Goal: Information Seeking & Learning: Check status

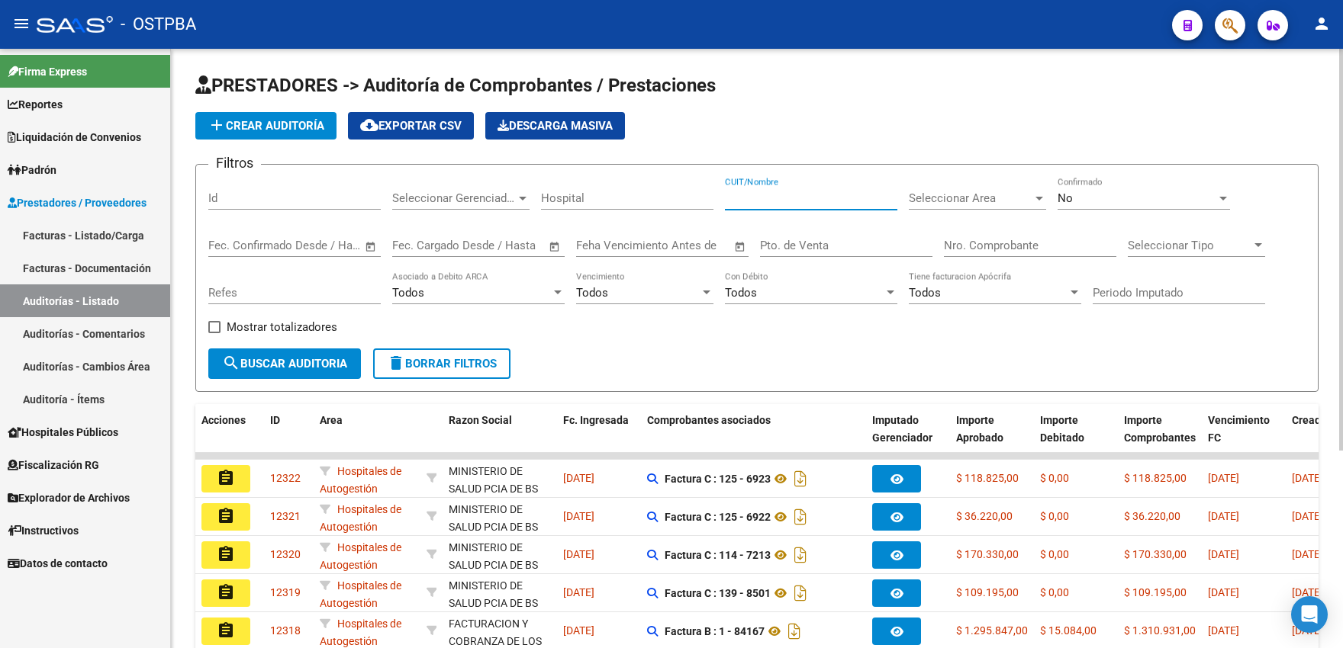
click at [805, 200] on input "CUIT/Nombre" at bounding box center [811, 198] width 172 height 14
click at [281, 200] on input "Id" at bounding box center [294, 198] width 172 height 14
click at [1109, 198] on div "No" at bounding box center [1136, 198] width 159 height 14
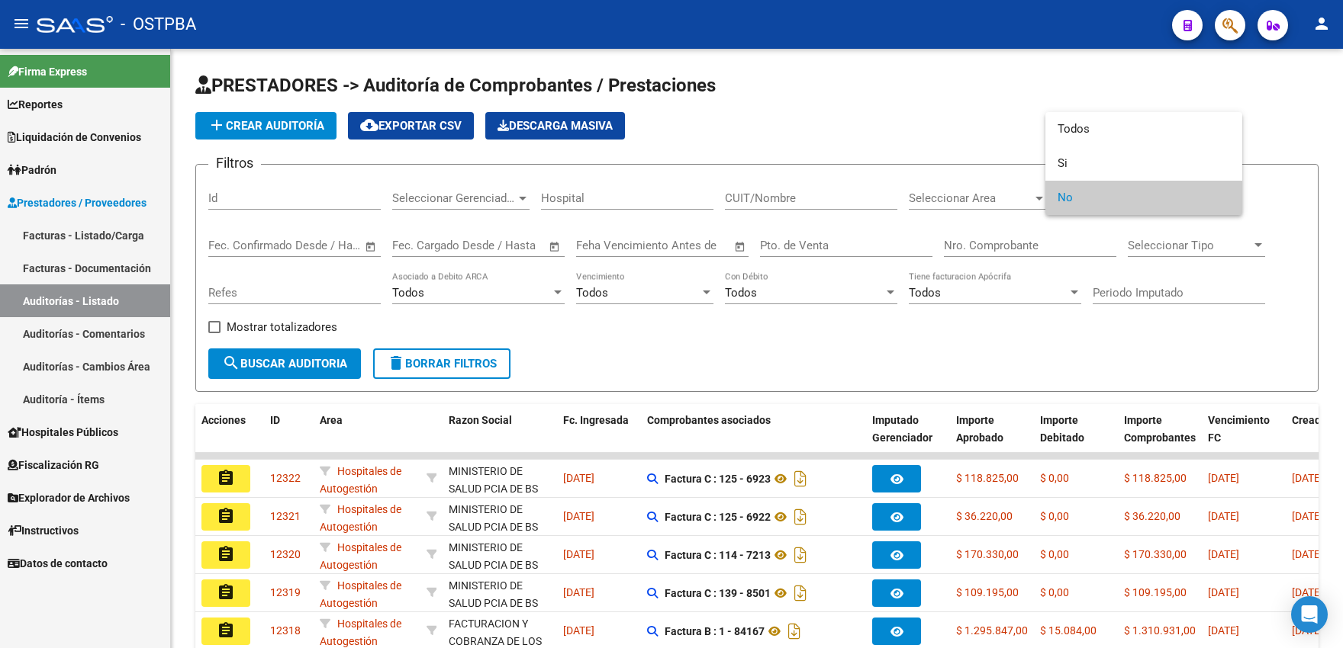
click at [256, 199] on div at bounding box center [671, 324] width 1343 height 648
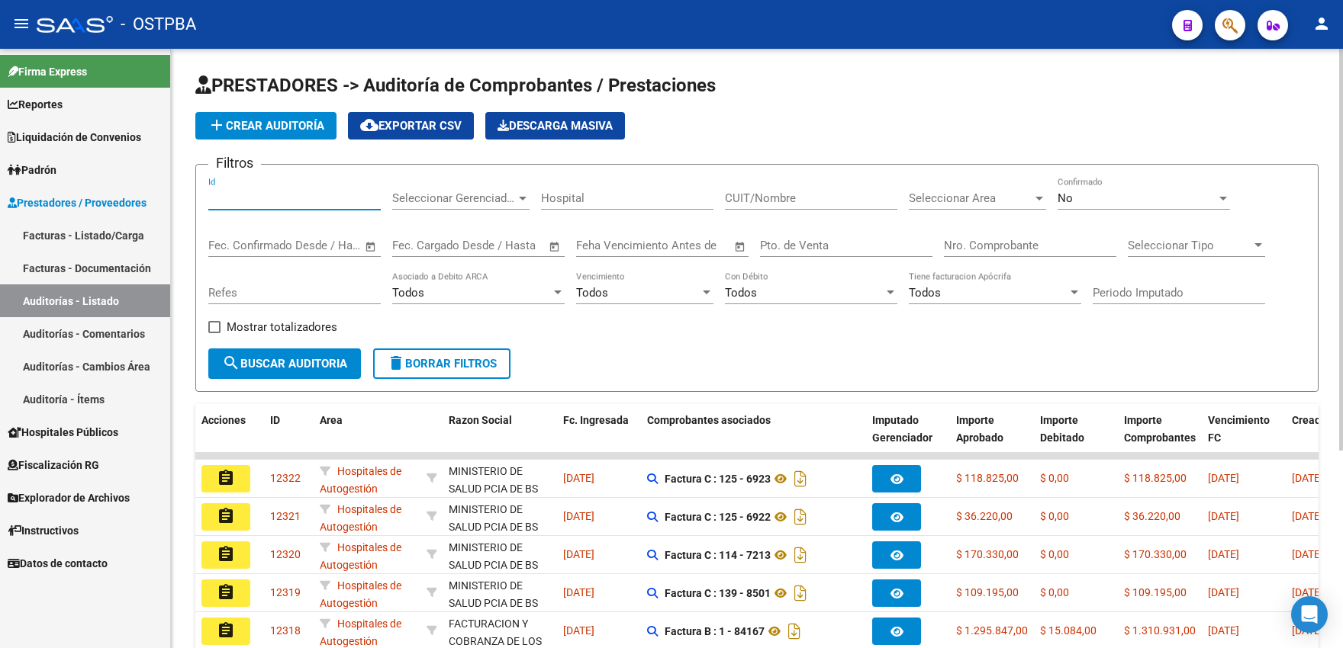
click at [247, 195] on input "Id" at bounding box center [294, 198] width 172 height 14
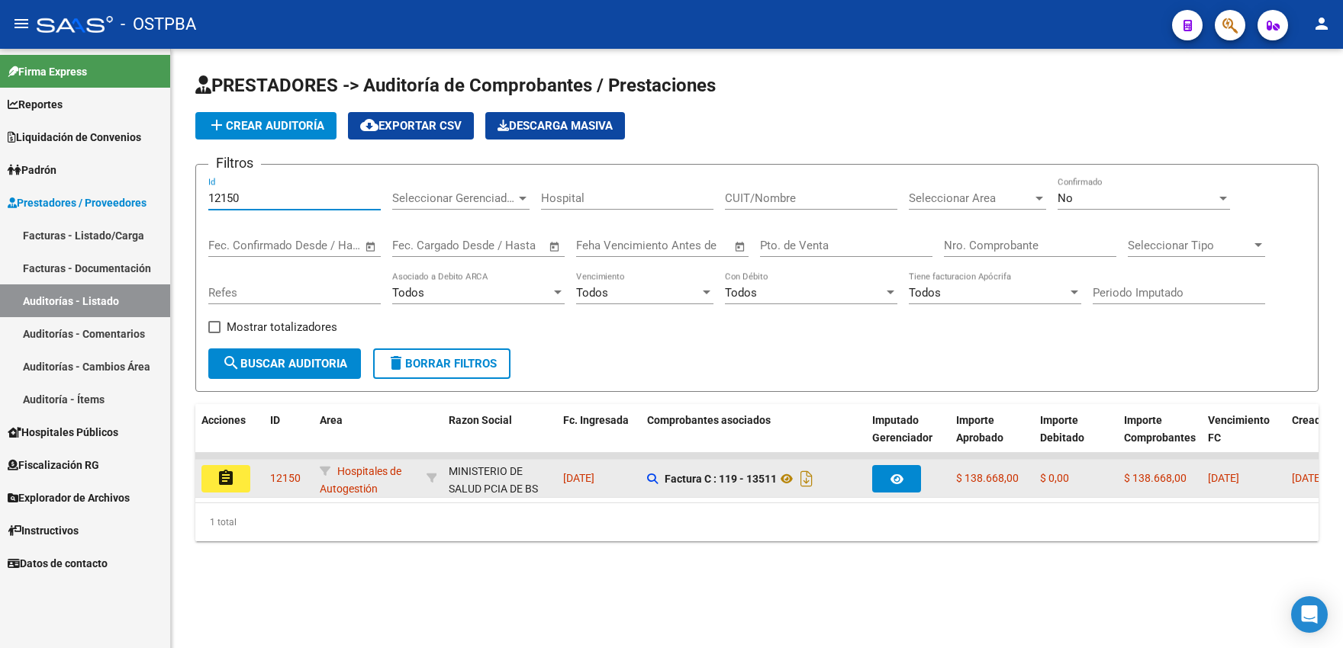
type input "12150"
click at [230, 487] on button "assignment" at bounding box center [225, 478] width 49 height 27
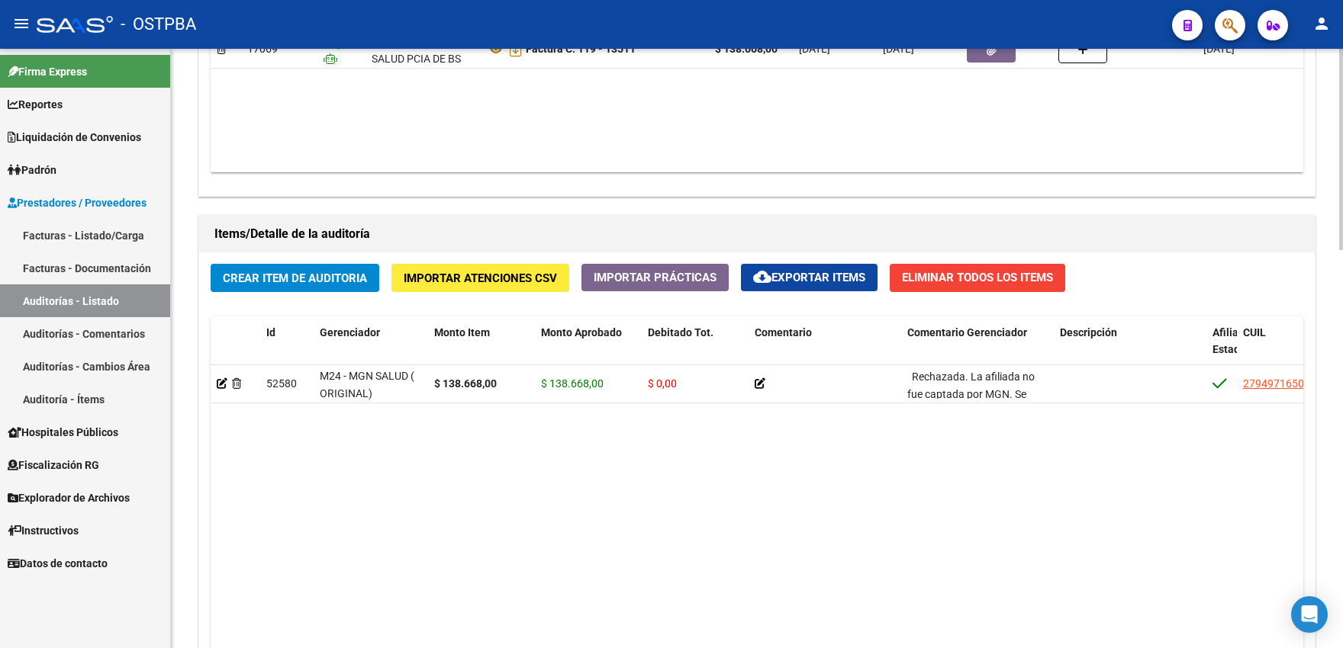
scroll to position [1007, 0]
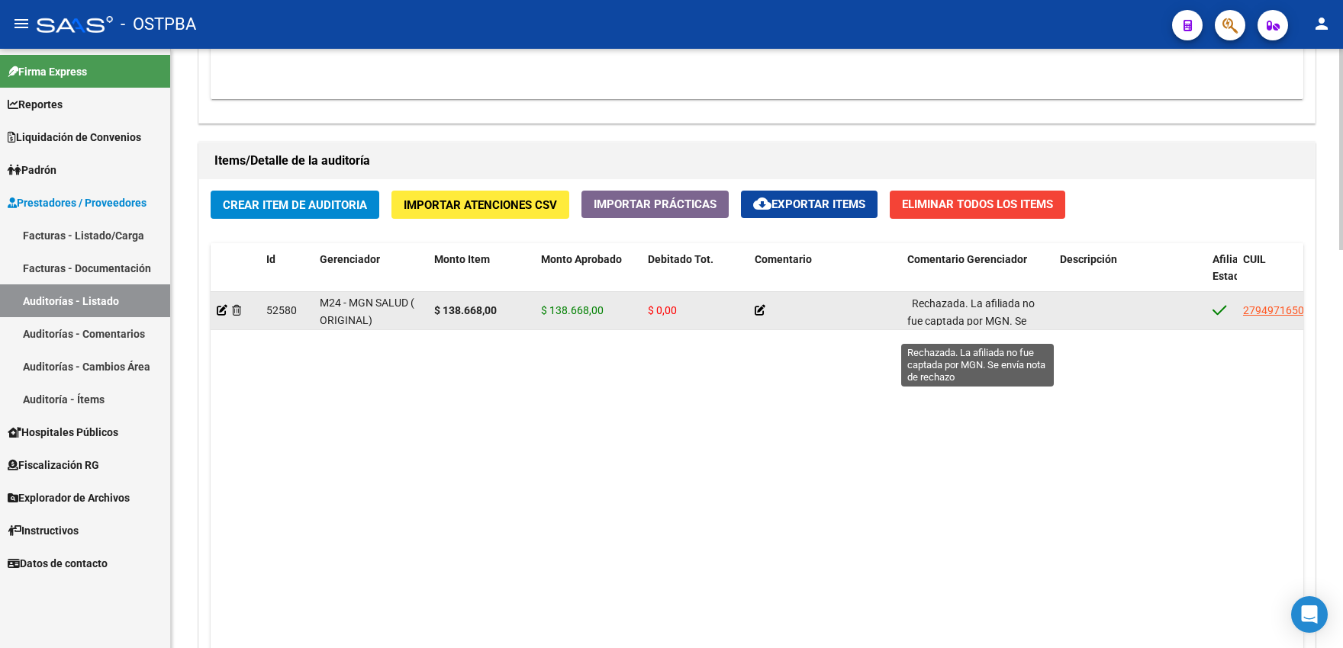
click at [986, 321] on span "Rechazada. La afiliada no fue captada por MGN. Se envía nota de rechazo" at bounding box center [970, 321] width 127 height 47
click at [987, 327] on span "Rechazada. La afiliada no fue captada por MGN. Se envía nota de rechazo" at bounding box center [970, 321] width 127 height 47
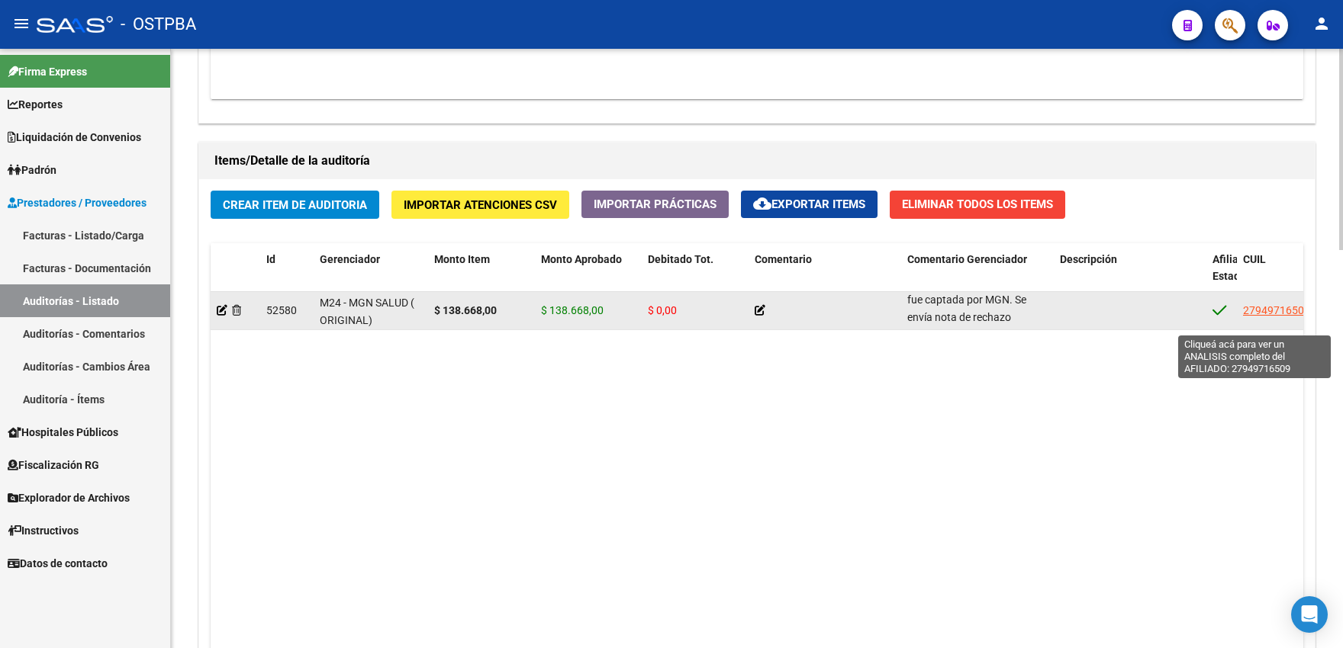
click at [1266, 317] on span "27949716509" at bounding box center [1276, 310] width 67 height 12
type textarea "27949716509"
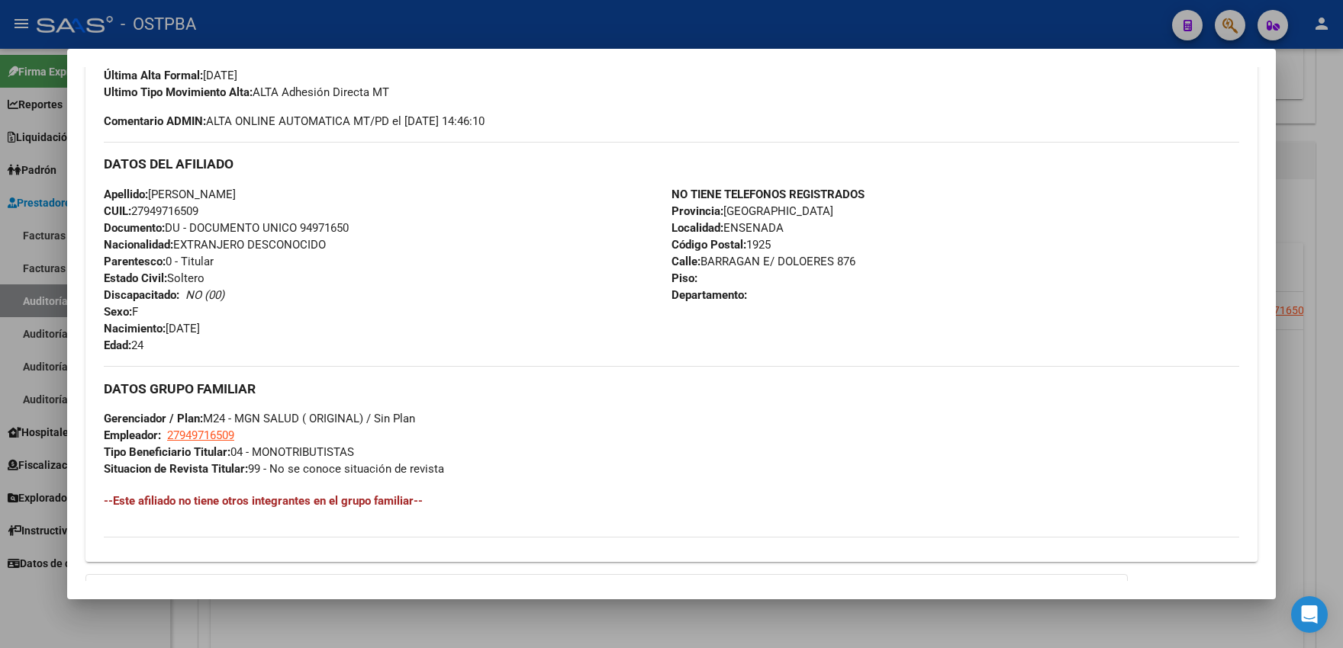
scroll to position [613, 0]
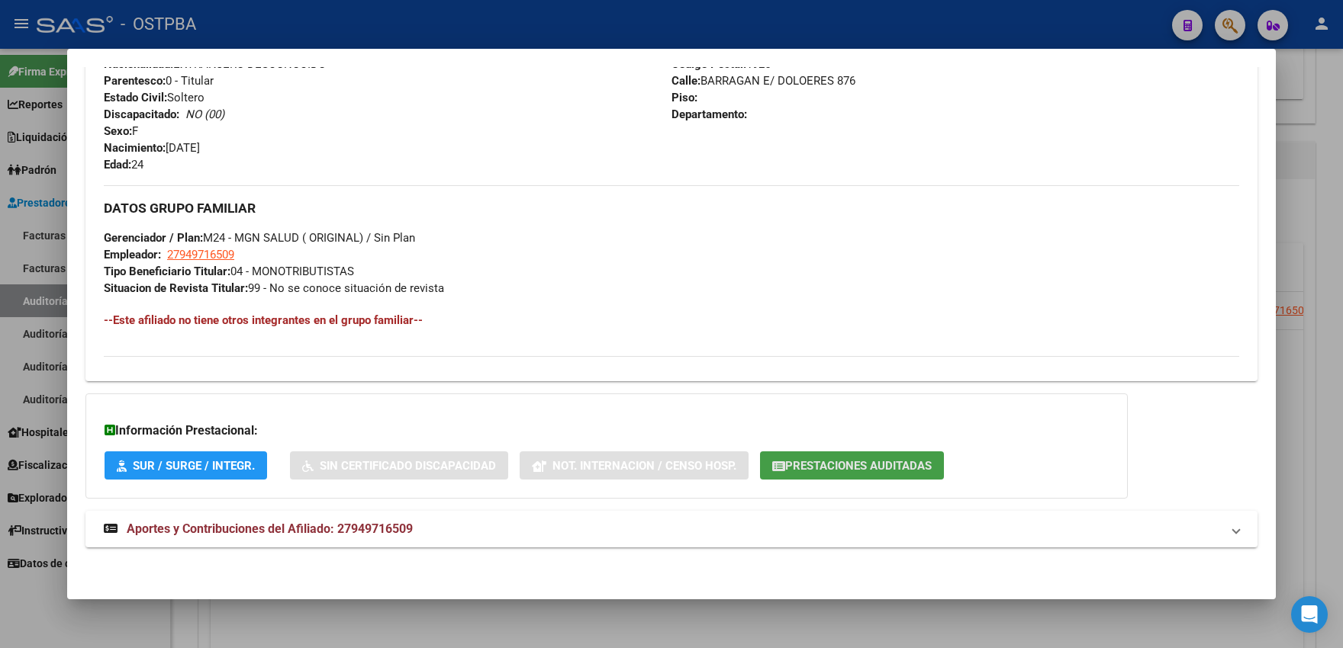
click at [854, 458] on span "Prestaciones Auditadas" at bounding box center [851, 465] width 159 height 14
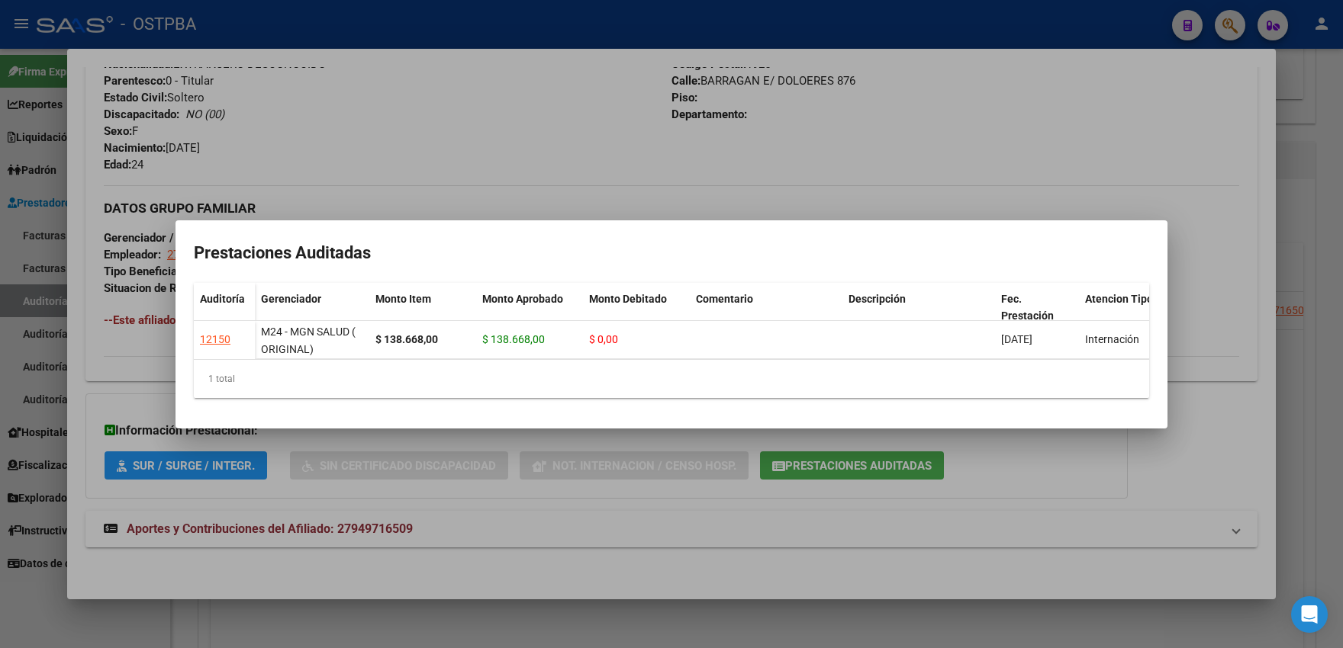
click at [500, 167] on div at bounding box center [671, 324] width 1343 height 648
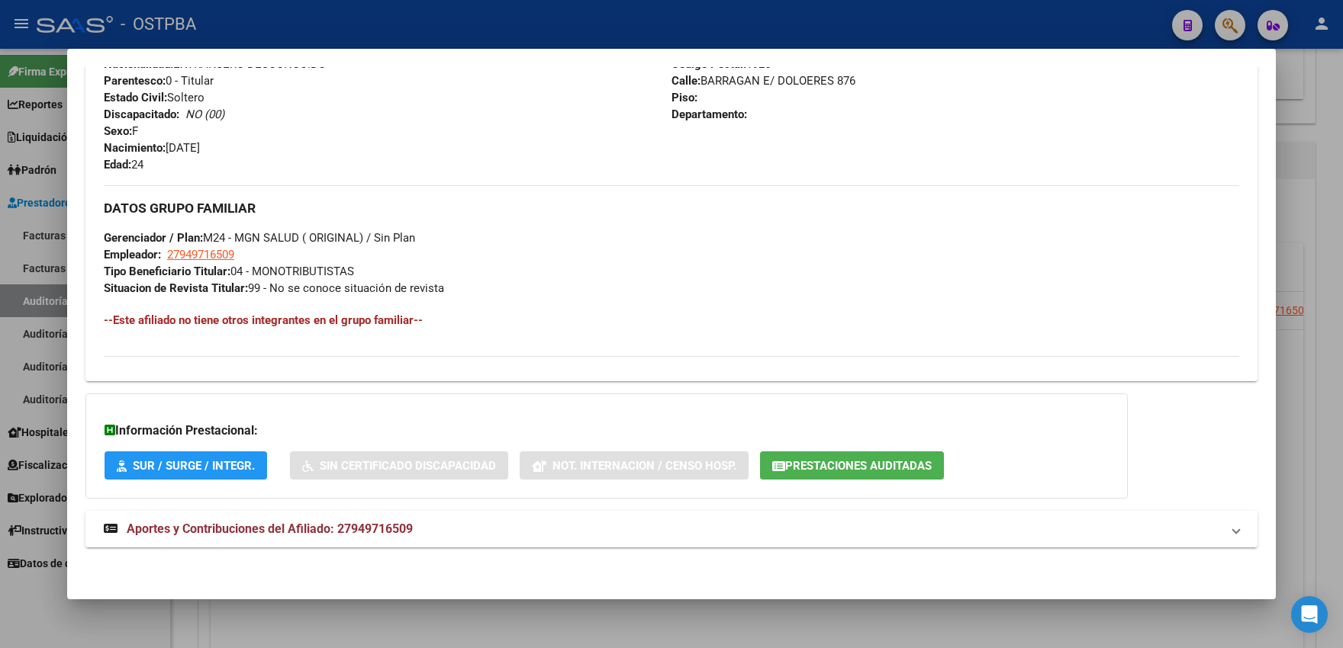
click at [300, 532] on span "Aportes y Contribuciones del Afiliado: 27949716509" at bounding box center [270, 529] width 286 height 14
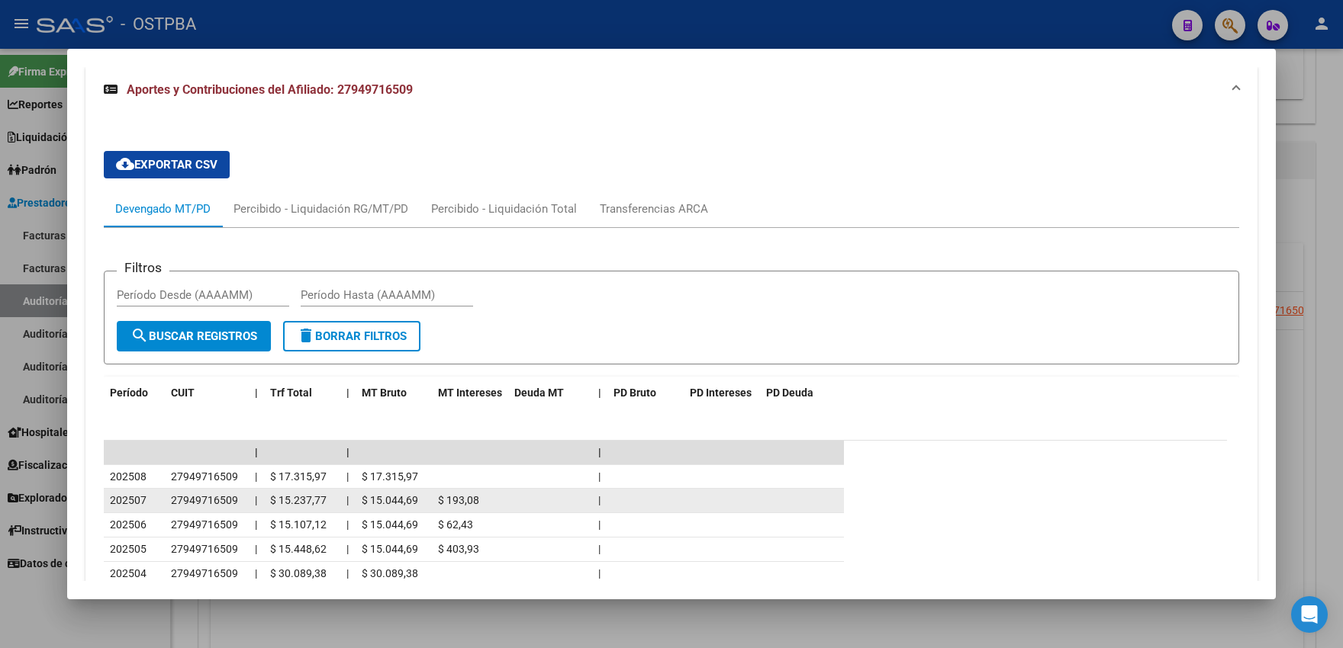
scroll to position [1033, 0]
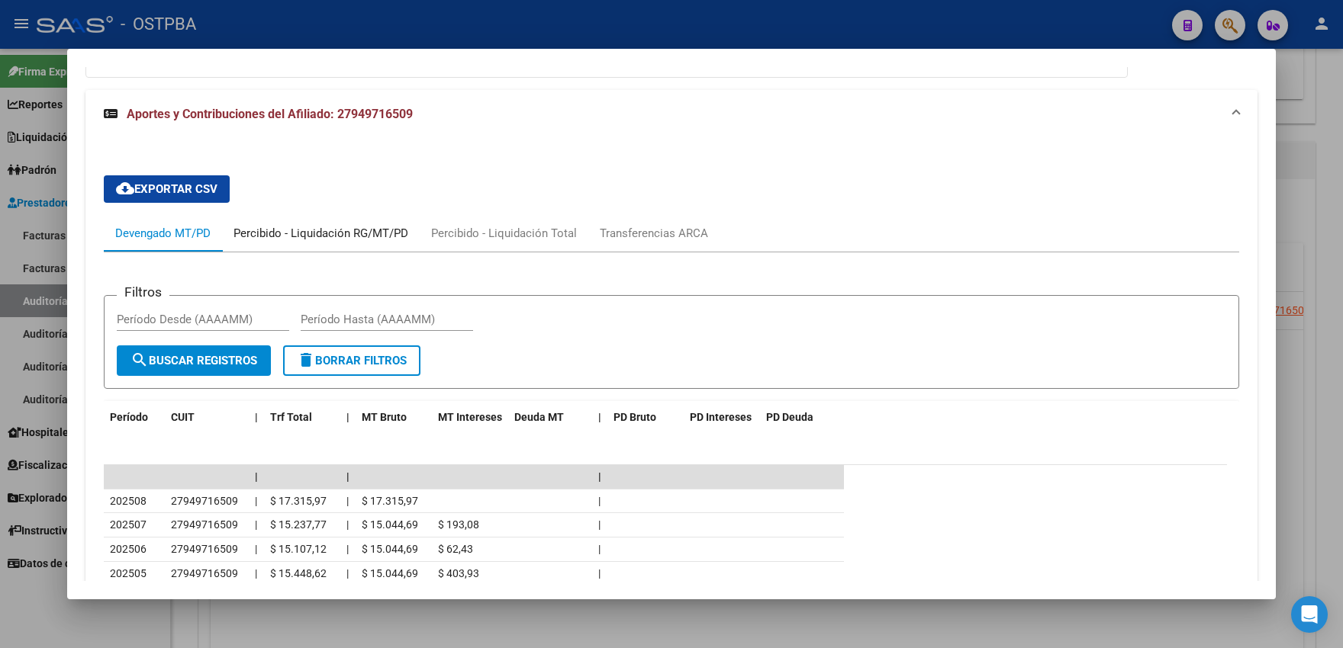
click at [332, 231] on div "Percibido - Liquidación RG/MT/PD" at bounding box center [320, 233] width 175 height 17
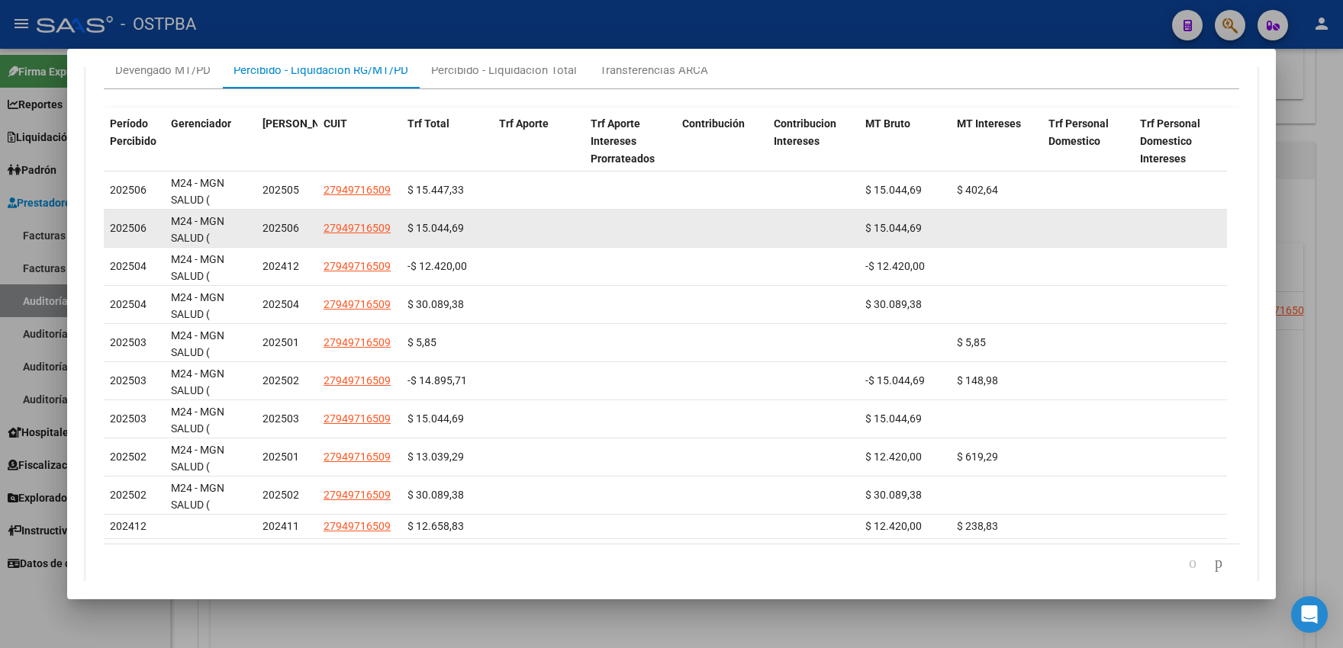
scroll to position [1267, 0]
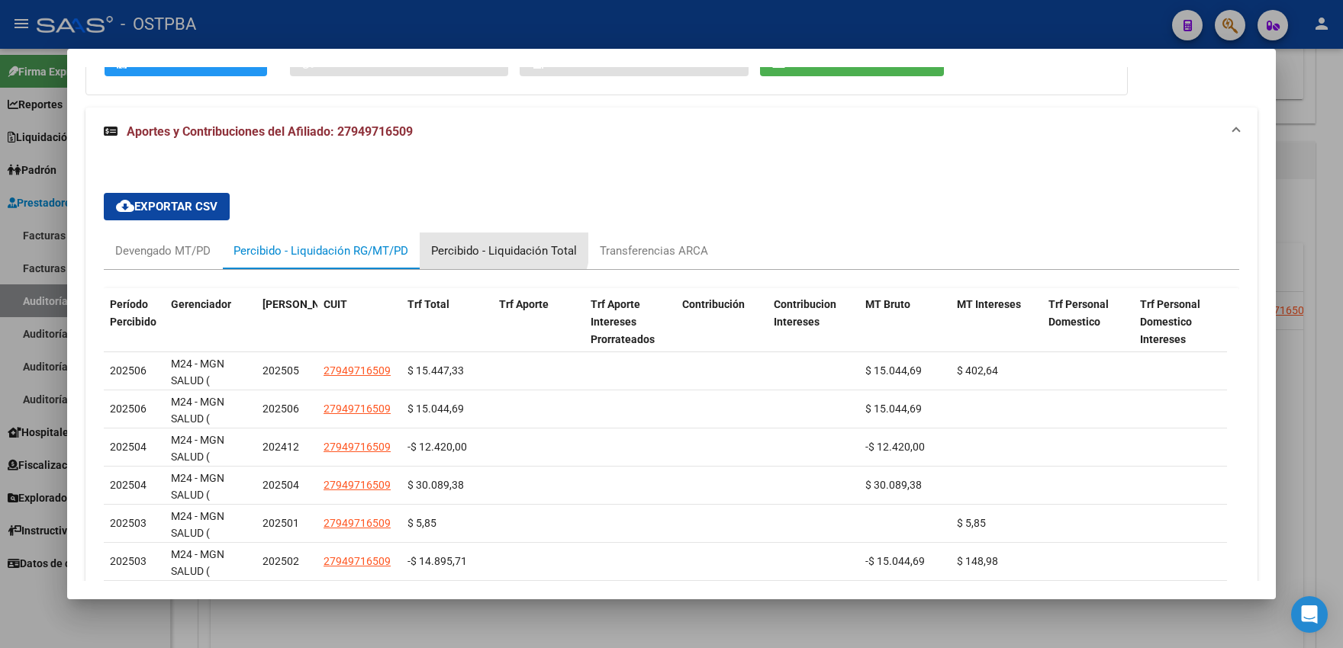
click at [502, 247] on div "Percibido - Liquidación Total" at bounding box center [504, 251] width 146 height 17
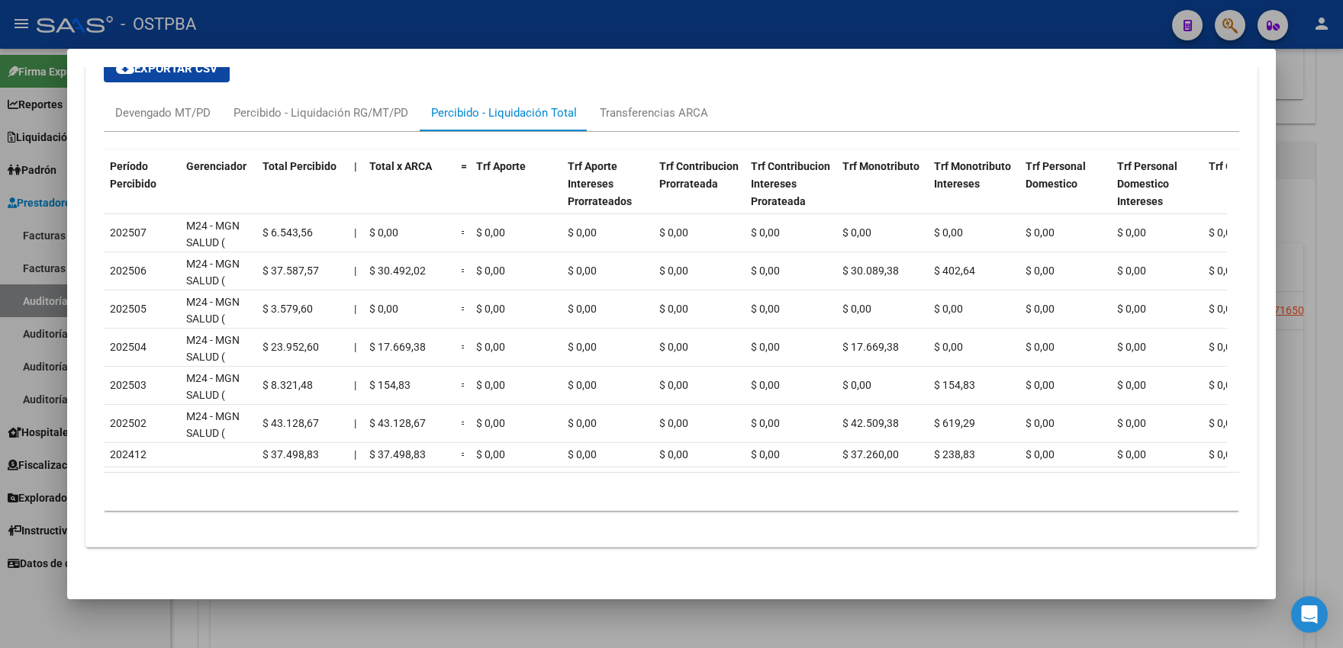
scroll to position [1166, 0]
click at [18, 236] on div at bounding box center [671, 324] width 1343 height 648
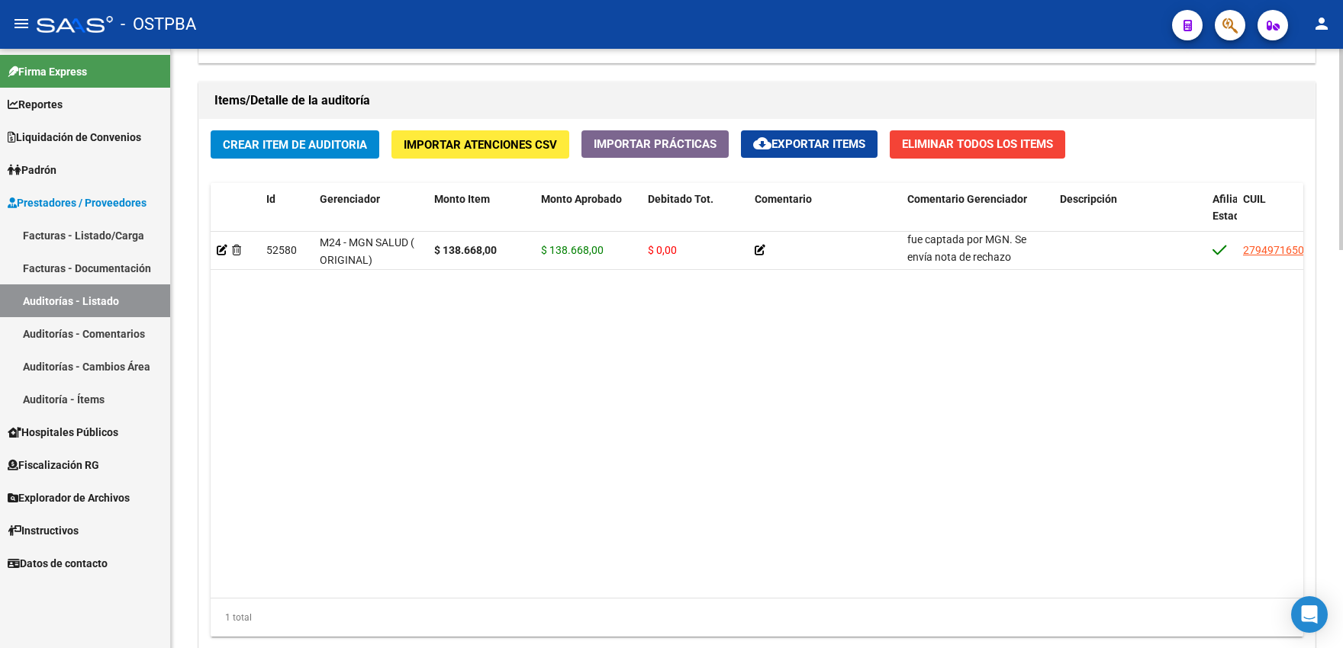
scroll to position [1007, 0]
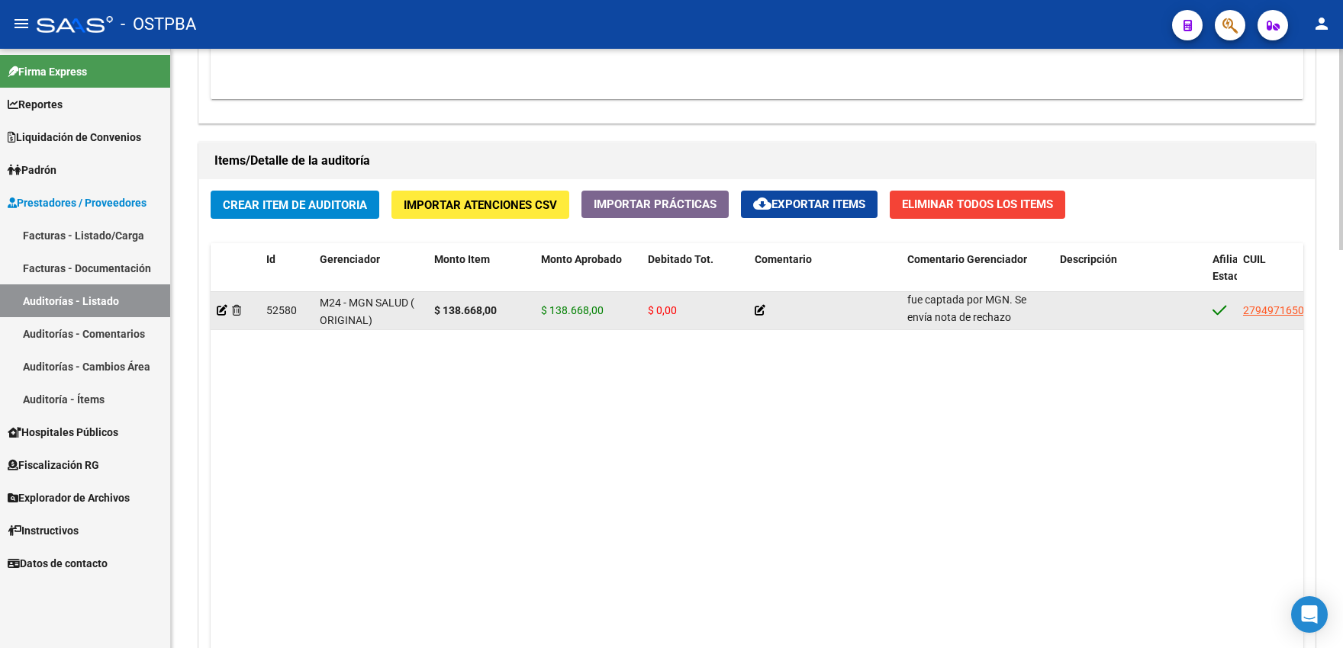
drag, startPoint x: 909, startPoint y: 313, endPoint x: 1041, endPoint y: 332, distance: 134.1
click at [1039, 326] on div "Rechazada. La afiliada no fue captada por MGN. Se envía nota de rechazo" at bounding box center [977, 310] width 140 height 31
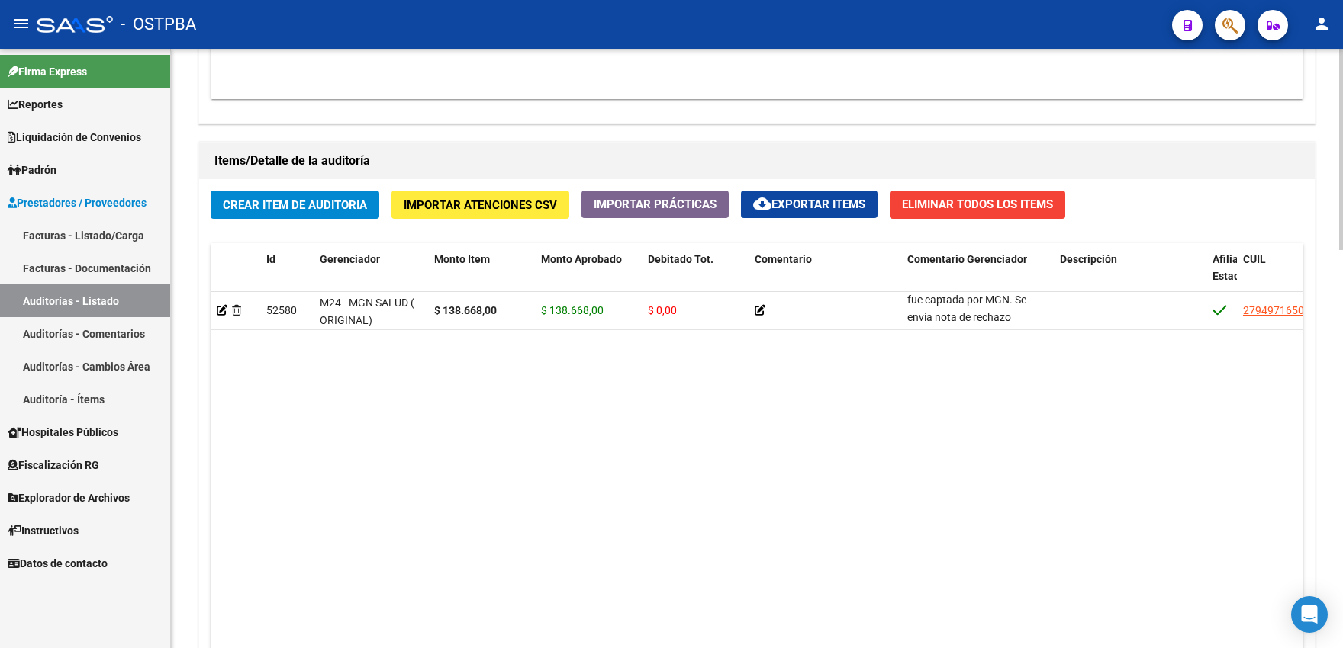
scroll to position [0, 0]
drag, startPoint x: 1053, startPoint y: 278, endPoint x: 1108, endPoint y: 282, distance: 55.8
click at [1108, 282] on div "Id Gerenciador Monto Item Monto Aprobado Debitado Tot. Comentario Comentario Ge…" at bounding box center [1265, 276] width 2109 height 67
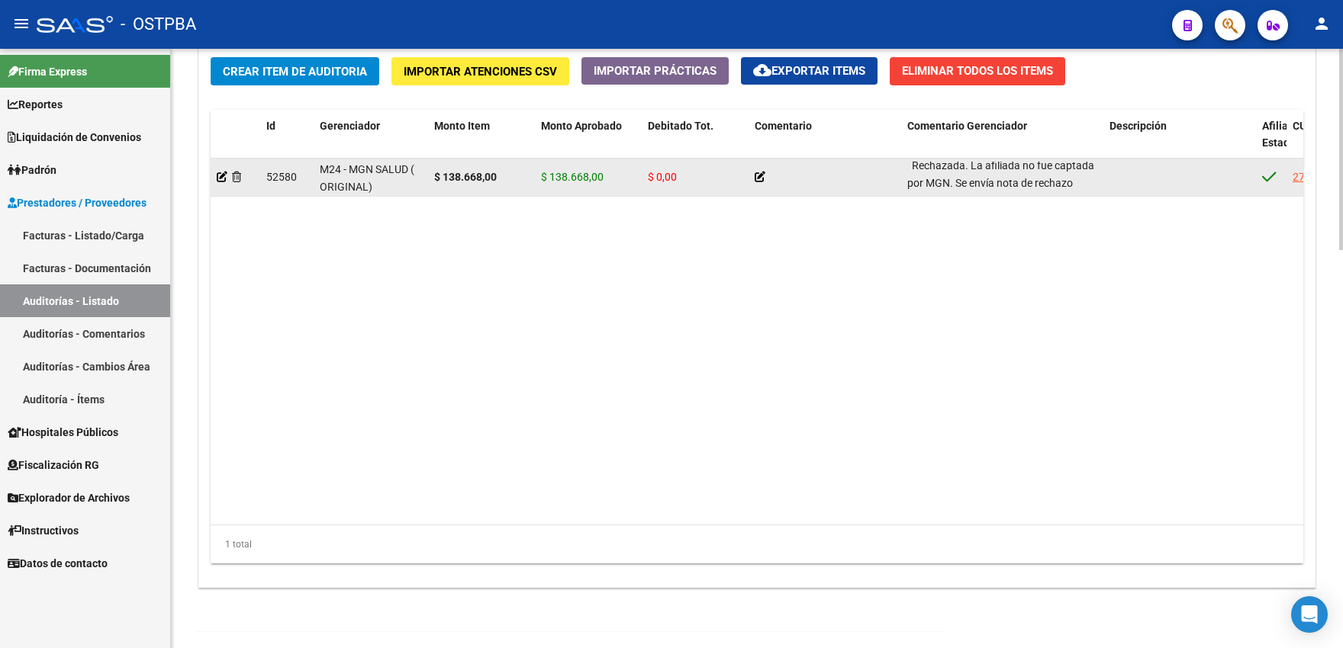
scroll to position [1175, 0]
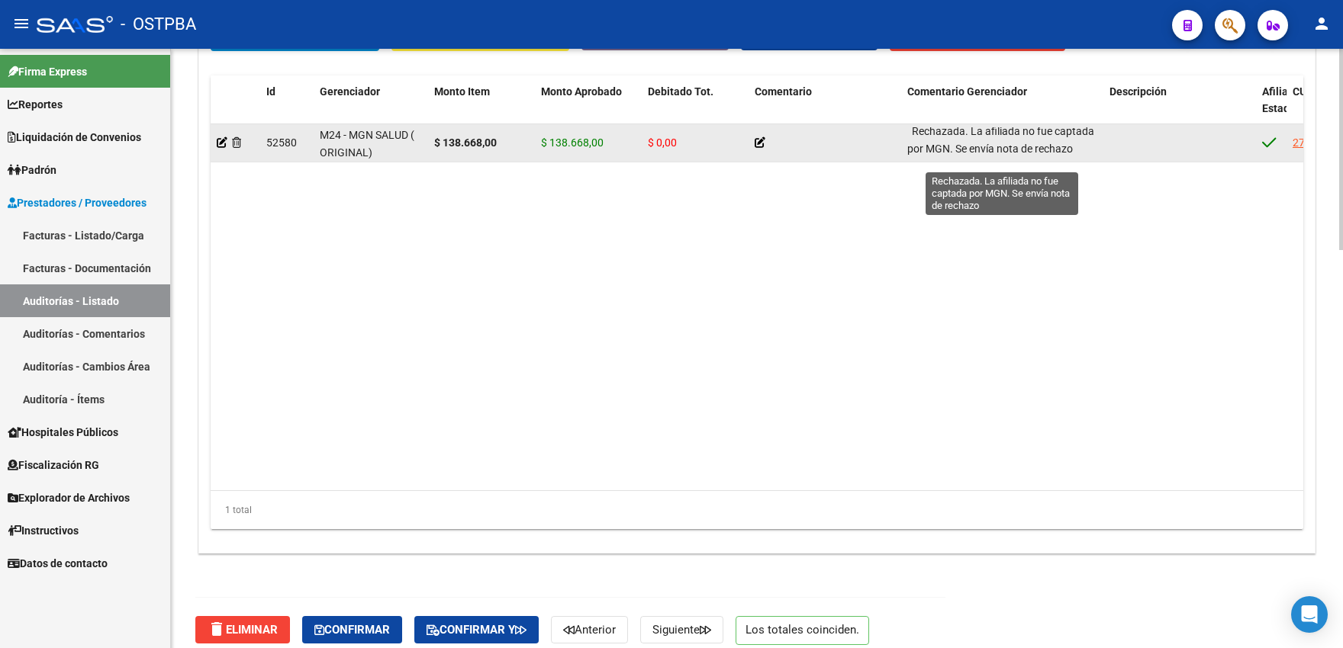
click at [1082, 153] on div "Rechazada. La afiliada no fue captada por MGN. Se envía nota de rechazo" at bounding box center [1002, 138] width 190 height 31
drag, startPoint x: 915, startPoint y: 143, endPoint x: 1105, endPoint y: 181, distance: 192.8
click at [1097, 158] on div "Rechazada. La afiliada no fue captada por MGN. Se envía nota de rechazo" at bounding box center [1002, 142] width 190 height 31
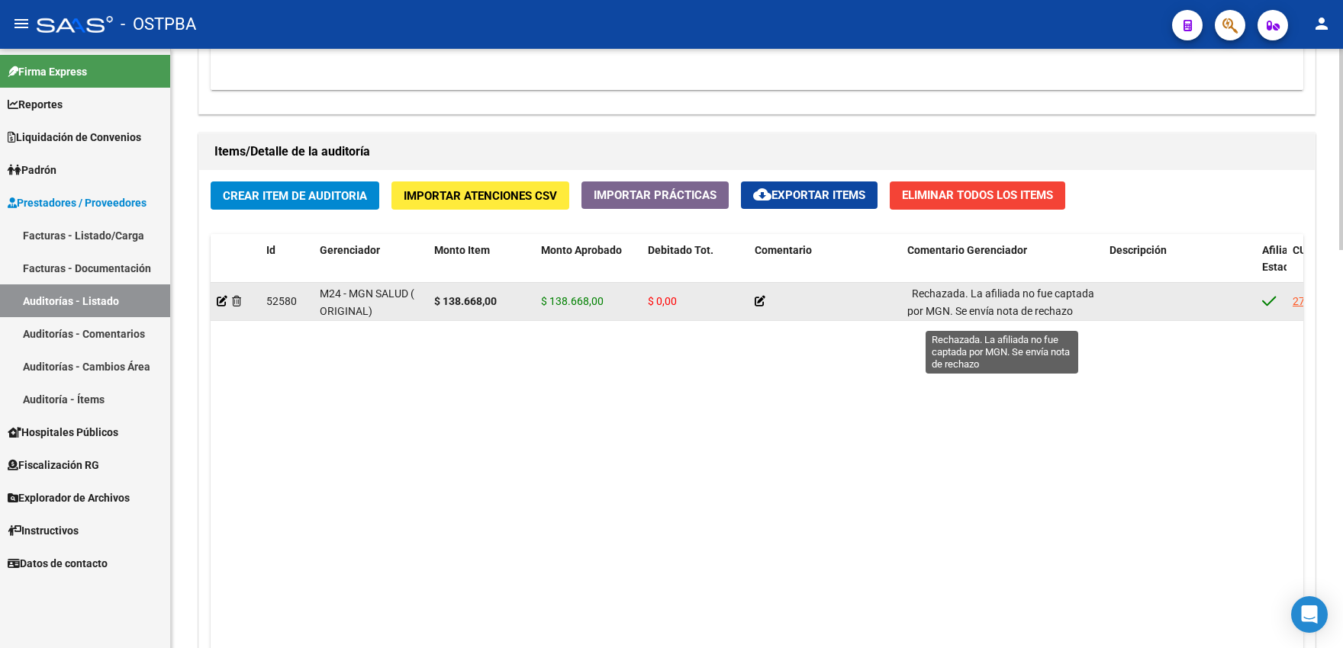
scroll to position [0, 0]
click at [911, 310] on div "Rechazada. La afiliada no fue captada por MGN. Se envía nota de rechazo" at bounding box center [1002, 301] width 190 height 31
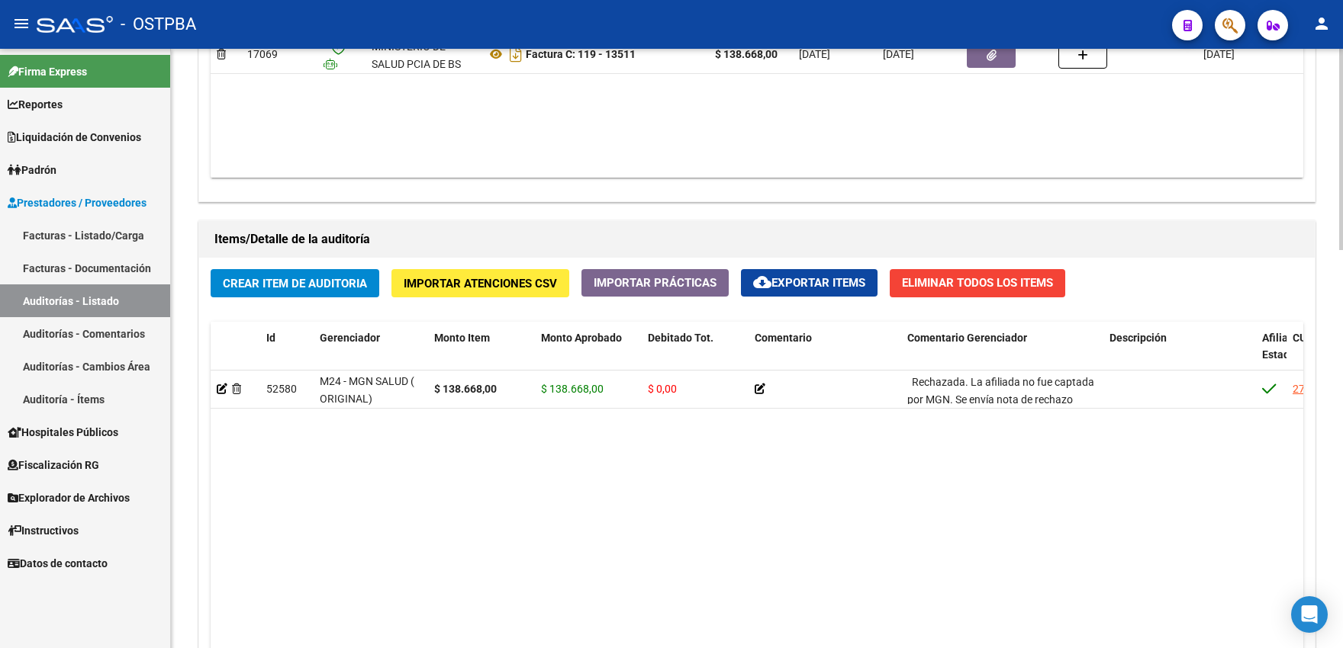
scroll to position [932, 0]
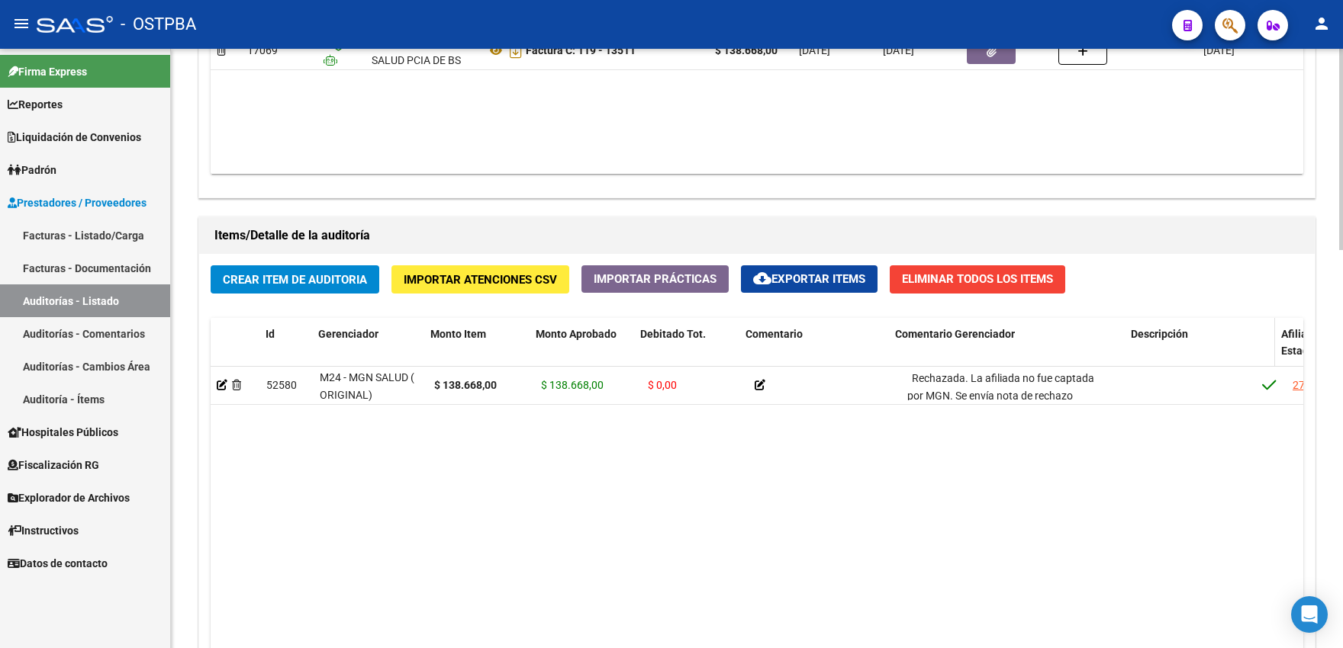
drag, startPoint x: 1099, startPoint y: 361, endPoint x: 1137, endPoint y: 362, distance: 38.2
click at [1137, 362] on div "Id Gerenciador Monto Item Monto Aprobado Debitado Tot. Comentario Comentario Ge…" at bounding box center [1290, 351] width 2159 height 67
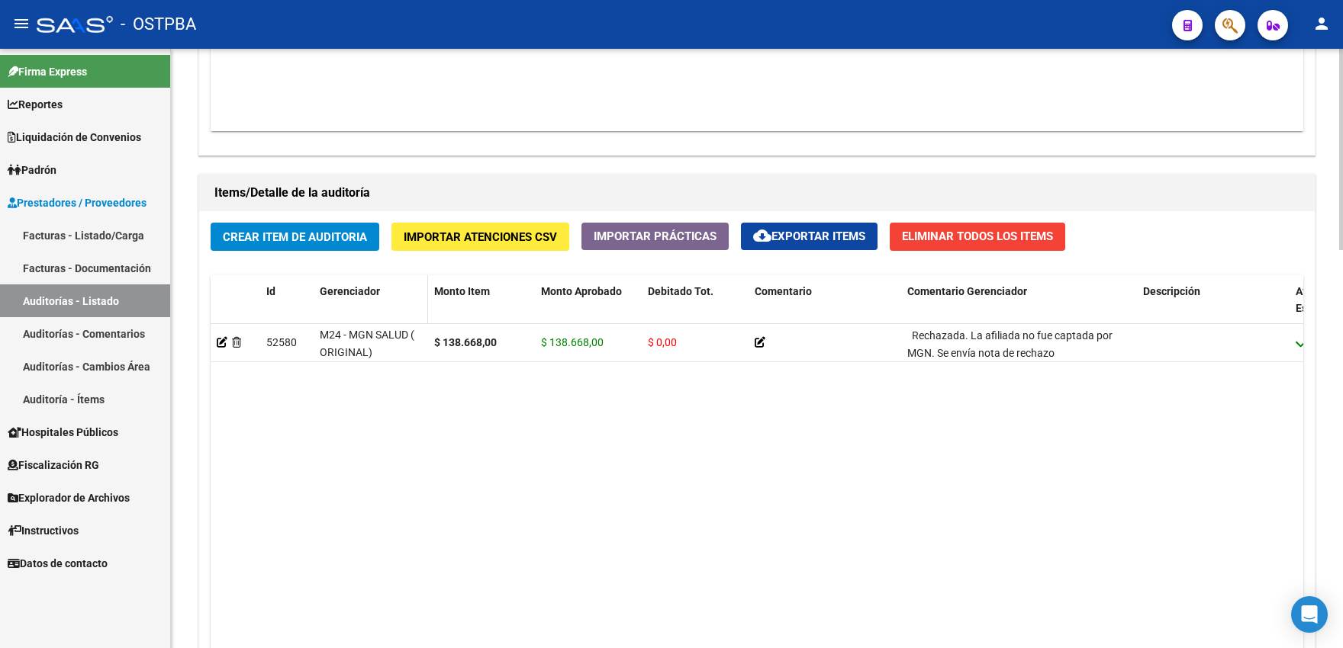
scroll to position [1016, 0]
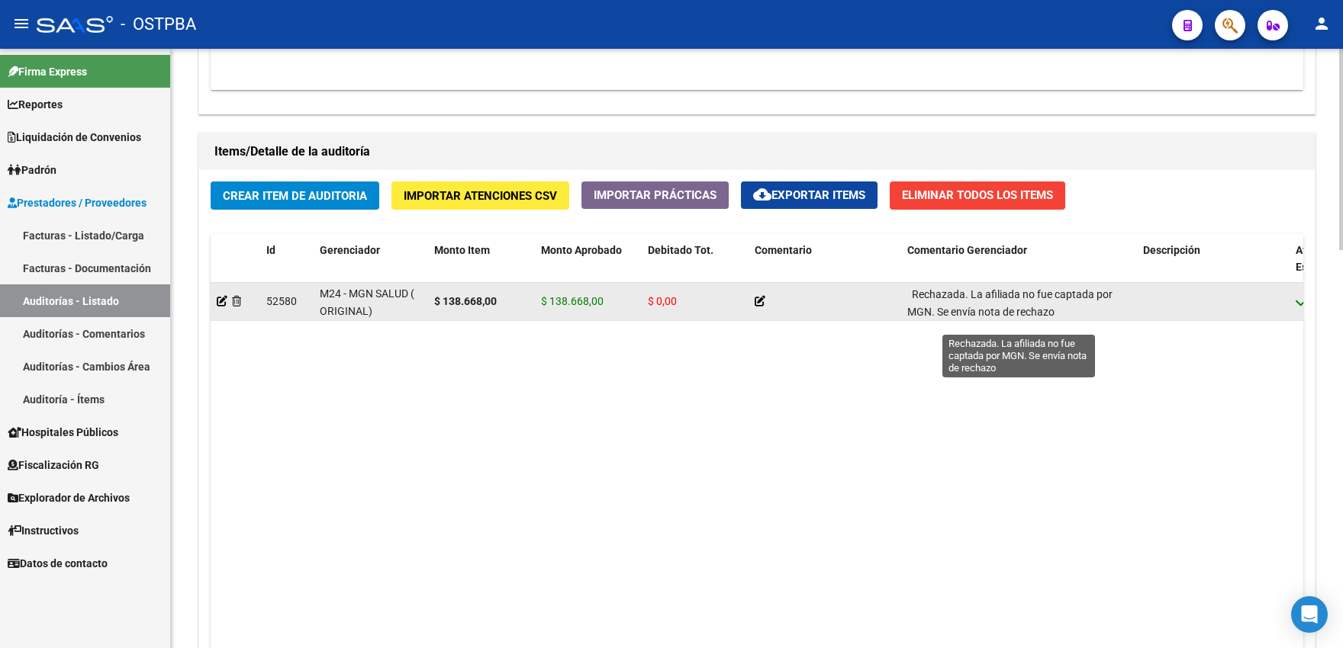
drag, startPoint x: 912, startPoint y: 307, endPoint x: 1112, endPoint y: 324, distance: 200.6
click at [1112, 317] on div "Rechazada. La afiliada no fue captada por MGN. Se envía nota de rechazo" at bounding box center [1019, 301] width 224 height 31
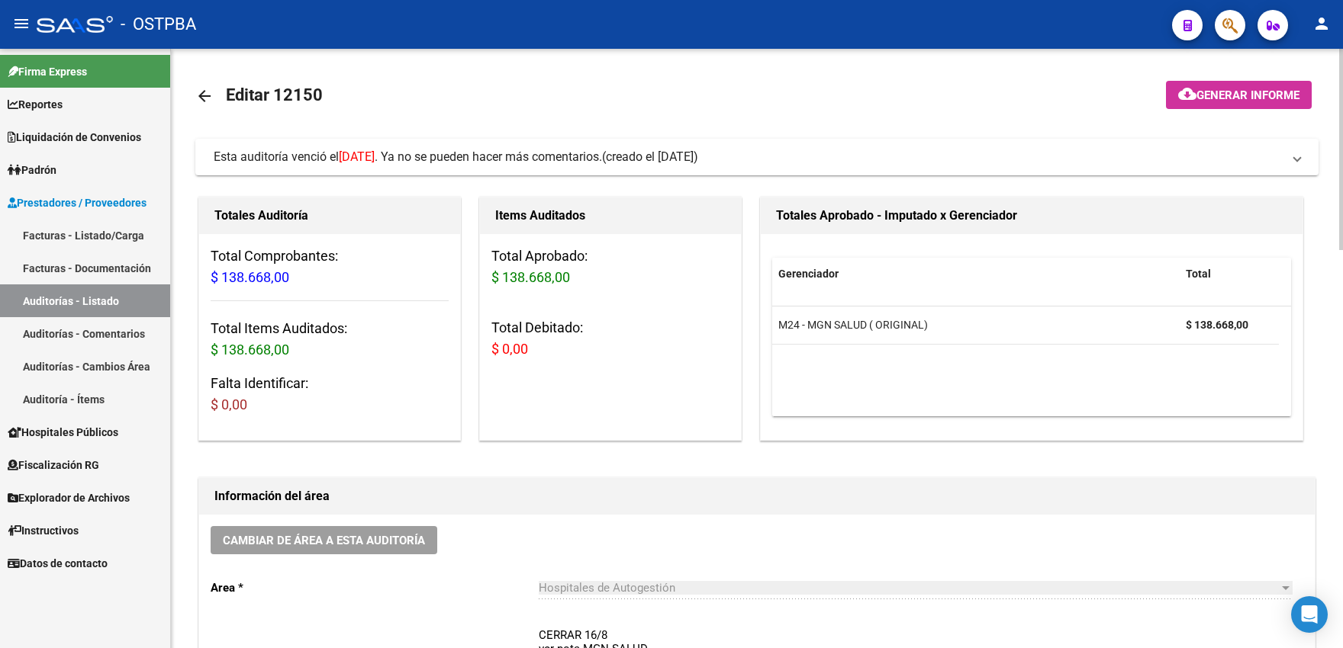
scroll to position [0, 0]
click at [207, 105] on mat-icon "arrow_back" at bounding box center [204, 97] width 18 height 18
